Goal: Information Seeking & Learning: Learn about a topic

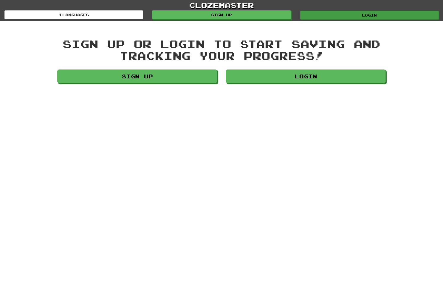
click at [370, 16] on link "Login" at bounding box center [369, 15] width 139 height 9
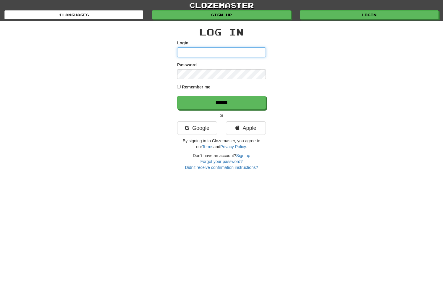
type input "*****"
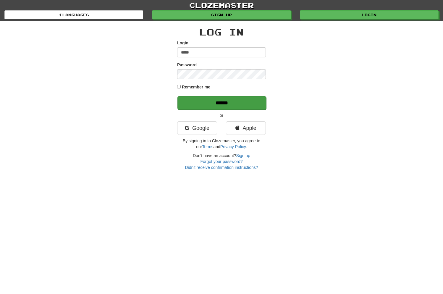
click at [215, 104] on input "******" at bounding box center [221, 103] width 89 height 14
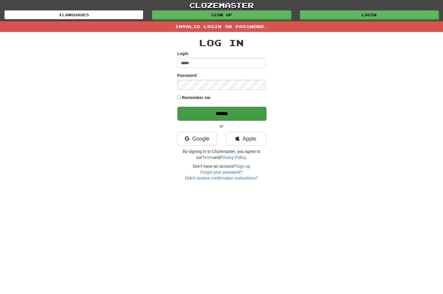
click at [224, 112] on input "******" at bounding box center [221, 114] width 89 height 14
click at [314, 90] on div "Log In Login ***** Password Remember me ****** or Google Apple By signing in to…" at bounding box center [221, 106] width 346 height 149
click at [224, 113] on input "******" at bounding box center [221, 114] width 89 height 14
click at [235, 113] on input "******" at bounding box center [221, 114] width 89 height 14
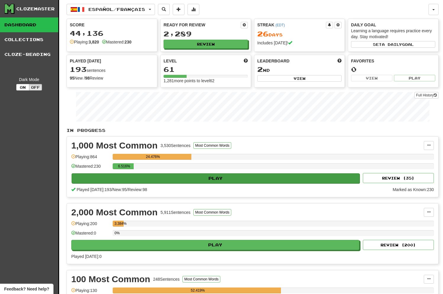
click at [233, 179] on button "Play" at bounding box center [216, 178] width 288 height 10
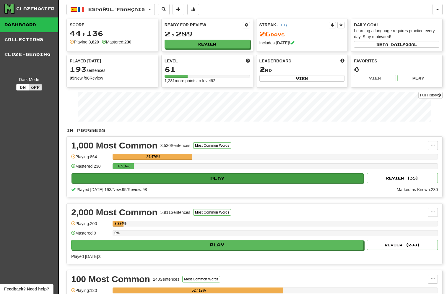
select select "**"
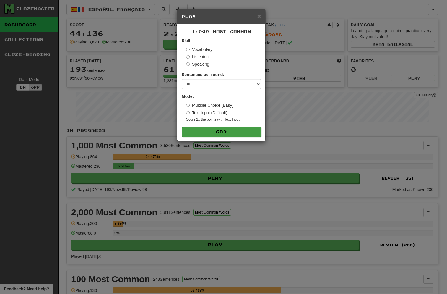
click at [237, 133] on button "Go" at bounding box center [221, 132] width 79 height 10
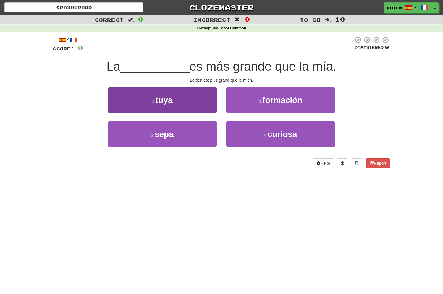
click at [196, 102] on button "1 . tuya" at bounding box center [162, 100] width 109 height 26
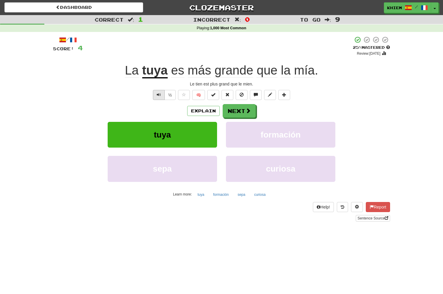
click at [159, 96] on span "Text-to-speech controls" at bounding box center [159, 95] width 4 height 4
click at [236, 111] on button "Next" at bounding box center [239, 111] width 33 height 14
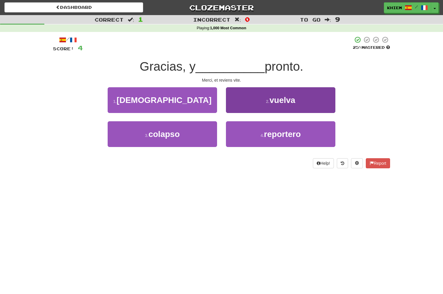
click at [266, 104] on button "2 . vuelva" at bounding box center [280, 100] width 109 height 26
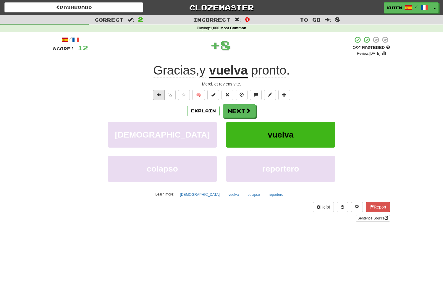
click at [157, 95] on span "Text-to-speech controls" at bounding box center [159, 95] width 4 height 4
click at [237, 112] on button "Next" at bounding box center [239, 111] width 33 height 14
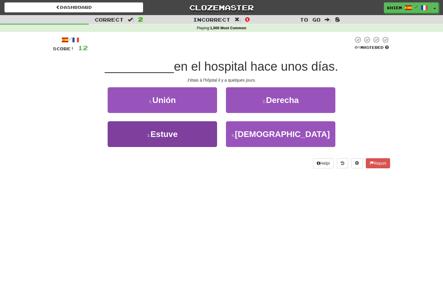
click at [185, 128] on button "3 . Estuve" at bounding box center [162, 134] width 109 height 26
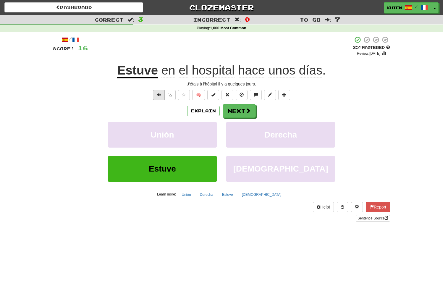
click at [160, 94] on span "Text-to-speech controls" at bounding box center [159, 95] width 4 height 4
click at [237, 110] on button "Next" at bounding box center [239, 111] width 33 height 14
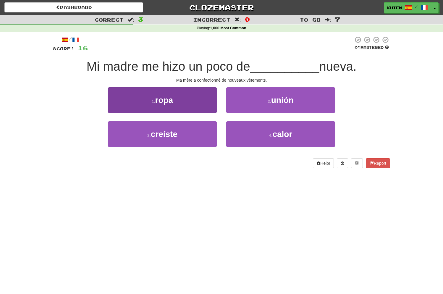
click at [202, 103] on button "1 . ropa" at bounding box center [162, 100] width 109 height 26
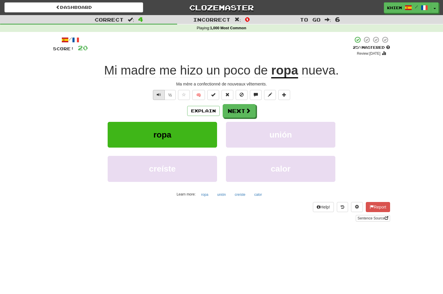
click at [159, 95] on span "Text-to-speech controls" at bounding box center [159, 95] width 4 height 4
click at [244, 113] on button "Next" at bounding box center [239, 111] width 33 height 14
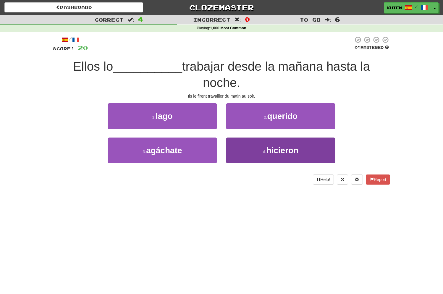
click at [272, 148] on span "hicieron" at bounding box center [282, 150] width 32 height 9
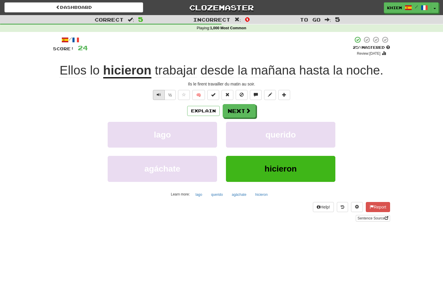
click at [158, 94] on span "Text-to-speech controls" at bounding box center [159, 95] width 4 height 4
click at [235, 112] on button "Next" at bounding box center [239, 111] width 33 height 14
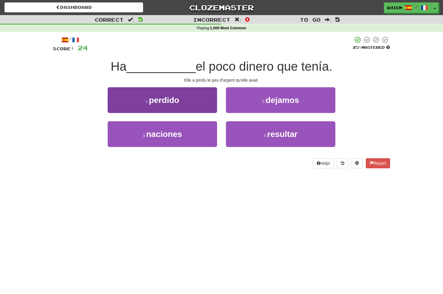
click at [197, 105] on button "1 . perdido" at bounding box center [162, 100] width 109 height 26
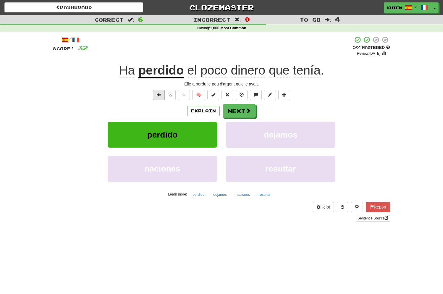
click at [157, 94] on span "Text-to-speech controls" at bounding box center [159, 95] width 4 height 4
click at [238, 111] on button "Next" at bounding box center [239, 111] width 33 height 14
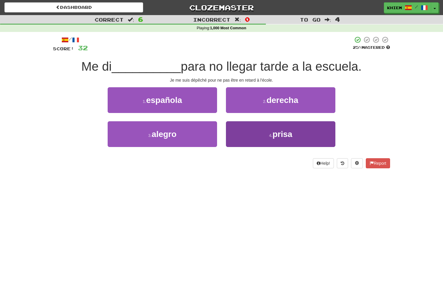
click at [272, 130] on button "4 . prisa" at bounding box center [280, 134] width 109 height 26
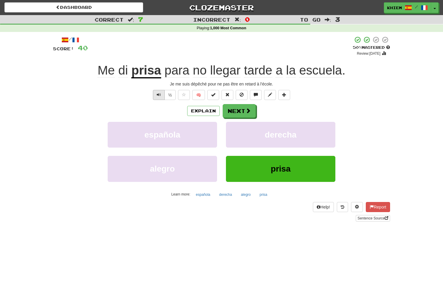
click at [158, 95] on span "Text-to-speech controls" at bounding box center [159, 95] width 4 height 4
click at [232, 112] on button "Next" at bounding box center [239, 111] width 33 height 14
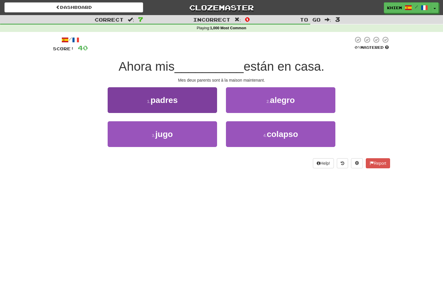
click at [195, 103] on button "1 . padres" at bounding box center [162, 100] width 109 height 26
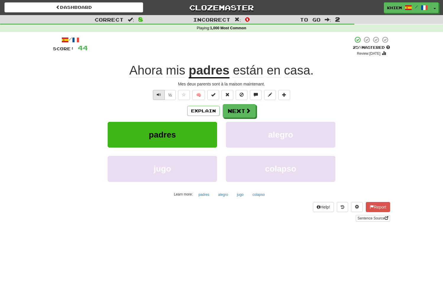
click at [156, 94] on button "Text-to-speech controls" at bounding box center [159, 95] width 12 height 10
click at [242, 112] on button "Next" at bounding box center [239, 111] width 33 height 14
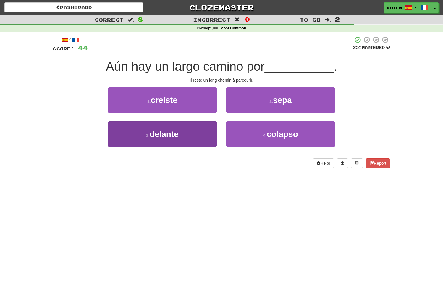
click at [201, 126] on button "3 . delante" at bounding box center [162, 134] width 109 height 26
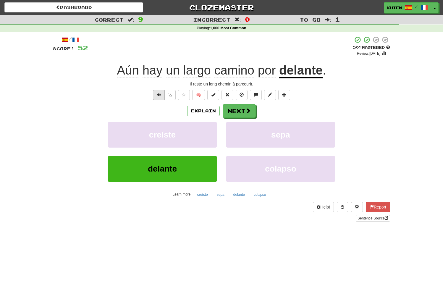
click at [158, 95] on span "Text-to-speech controls" at bounding box center [159, 95] width 4 height 4
click at [242, 114] on button "Next" at bounding box center [239, 111] width 33 height 14
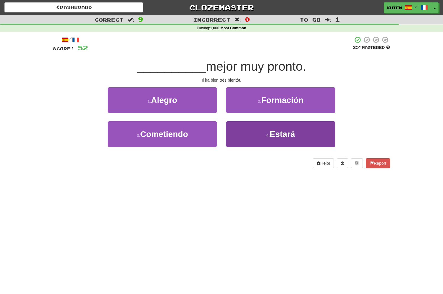
click at [278, 132] on span "Estará" at bounding box center [282, 133] width 25 height 9
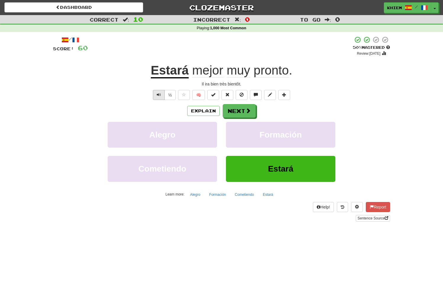
click at [161, 94] on button "Text-to-speech controls" at bounding box center [159, 95] width 12 height 10
click at [239, 114] on button "Next" at bounding box center [239, 111] width 33 height 14
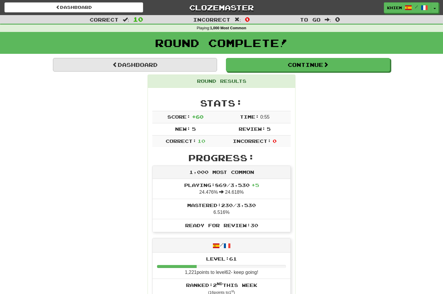
click at [201, 66] on link "Dashboard" at bounding box center [135, 65] width 164 height 14
